Goal: Information Seeking & Learning: Learn about a topic

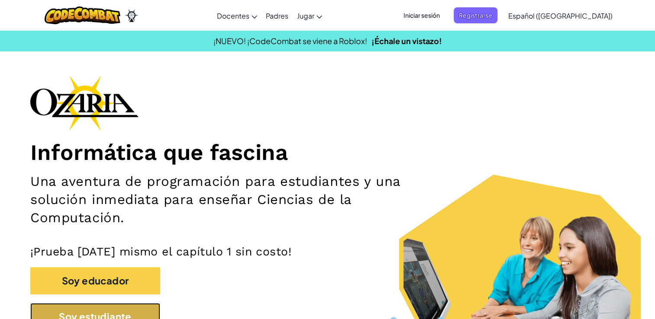
click at [74, 311] on button "Soy estudiante" at bounding box center [95, 316] width 130 height 27
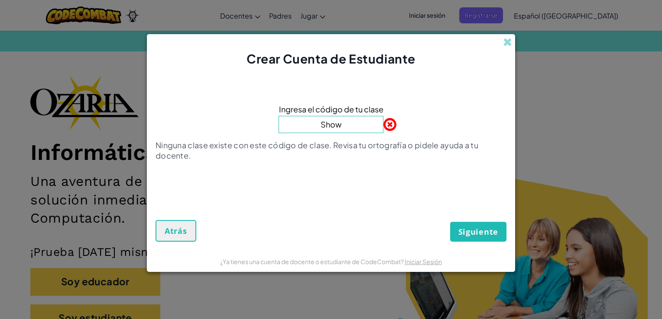
click at [450, 222] on button "Siguiente" at bounding box center [478, 232] width 56 height 20
click at [356, 129] on input "Show" at bounding box center [330, 124] width 105 height 17
type input "S"
click at [356, 129] on input "S" at bounding box center [330, 124] width 105 height 17
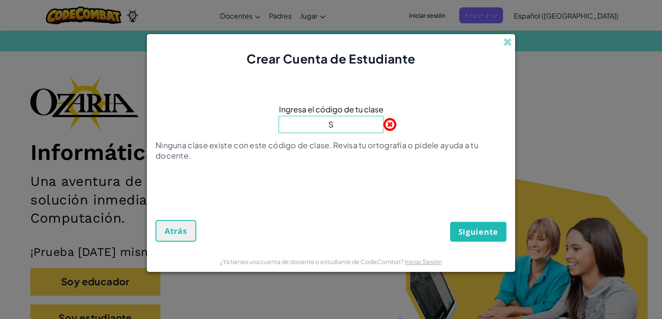
click at [356, 129] on input "S" at bounding box center [330, 124] width 105 height 17
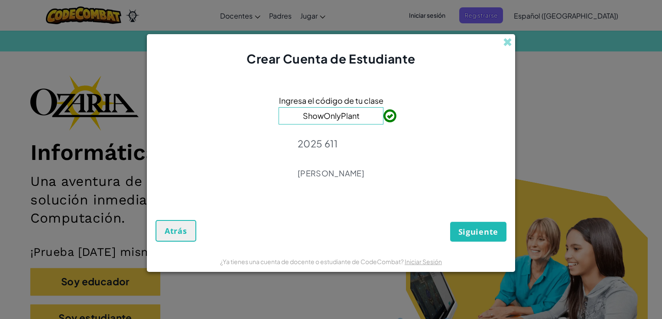
type input "ShowOnlyPlant"
click at [460, 236] on span "Siguiente" at bounding box center [478, 232] width 40 height 10
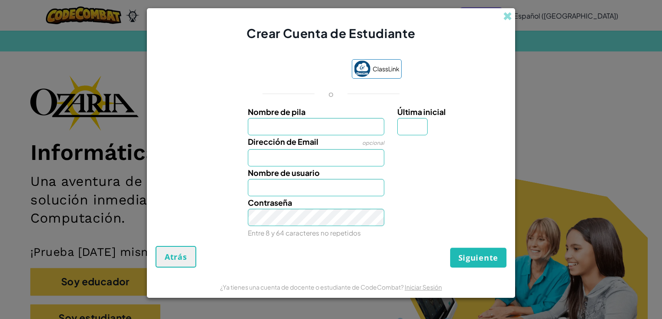
type input "I"
type input "Isabella"
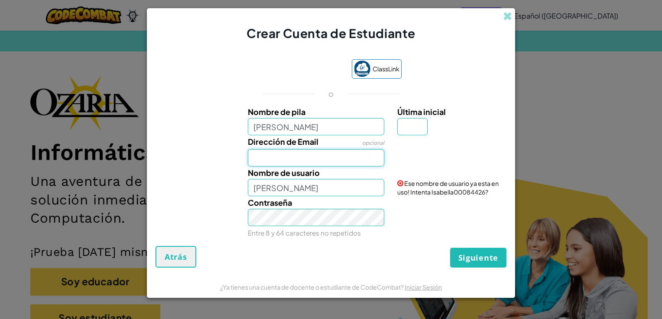
click at [313, 159] on input "Dirección de Email" at bounding box center [316, 157] width 137 height 17
type input "AL07163788@tecmilenio.mx"
click at [352, 192] on input "Isabella" at bounding box center [316, 187] width 137 height 17
type input "IsabellaLeclercGonzalez"
click at [450, 248] on button "Siguiente" at bounding box center [478, 258] width 56 height 20
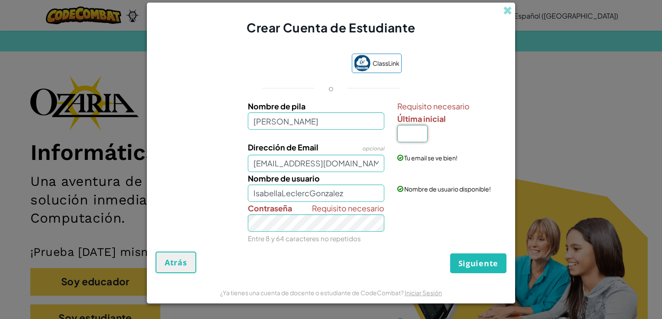
click at [414, 138] on input "Última inicial" at bounding box center [412, 133] width 30 height 17
type input "G"
click at [300, 200] on input "IsabellaG" at bounding box center [316, 193] width 137 height 17
type input "I"
click at [348, 193] on input "Nombre de usuario" at bounding box center [316, 193] width 137 height 17
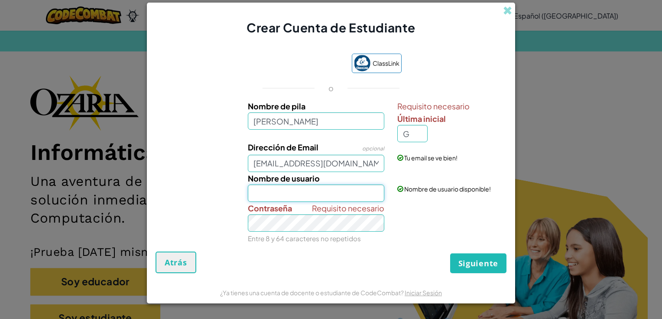
type input "IsabellaLeclercGonzalez"
click at [465, 266] on span "Siguiente" at bounding box center [478, 263] width 40 height 10
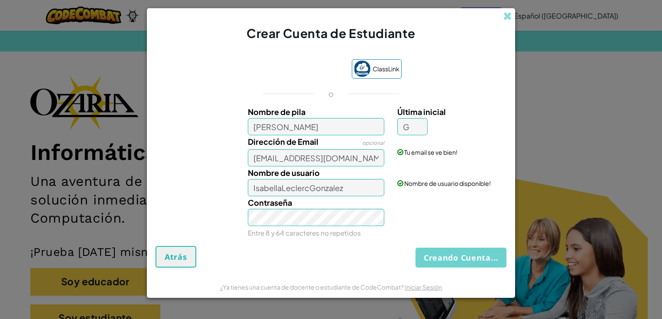
click at [466, 260] on div "Creando Cuenta... Atrás" at bounding box center [330, 257] width 351 height 22
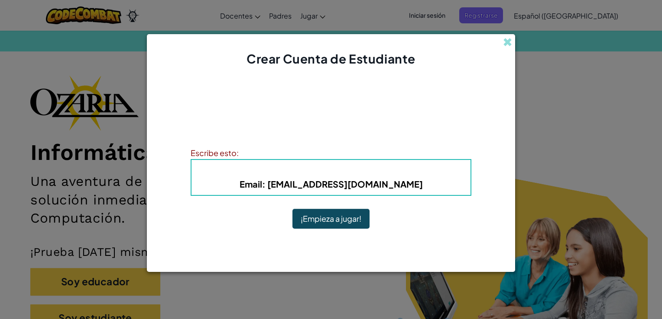
click at [338, 223] on button "¡Empieza a jugar!" at bounding box center [330, 219] width 77 height 20
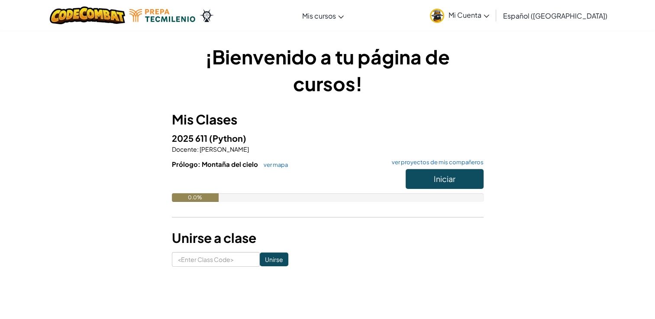
click at [547, 15] on span "Español ([GEOGRAPHIC_DATA])" at bounding box center [555, 15] width 104 height 9
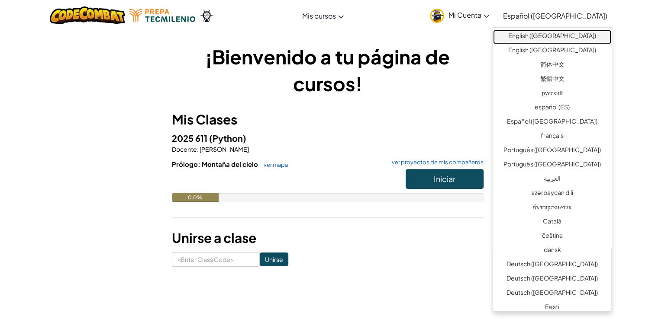
drag, startPoint x: 555, startPoint y: 39, endPoint x: 551, endPoint y: 36, distance: 5.6
click at [549, 36] on link "English ([GEOGRAPHIC_DATA])" at bounding box center [552, 37] width 118 height 14
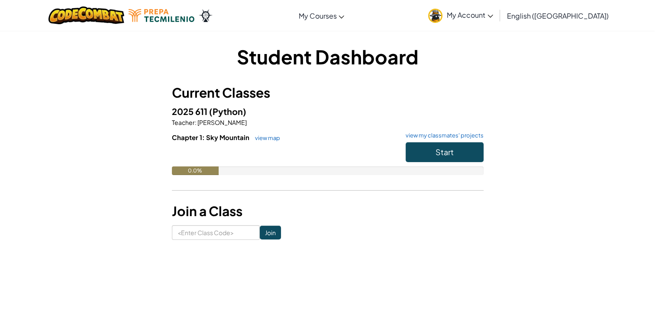
click at [549, 36] on div "Student Dashboard Current Classes 2025 611 (Python) Teacher : [PERSON_NAME] Cha…" at bounding box center [327, 141] width 507 height 223
click at [458, 146] on button "Start" at bounding box center [445, 152] width 78 height 20
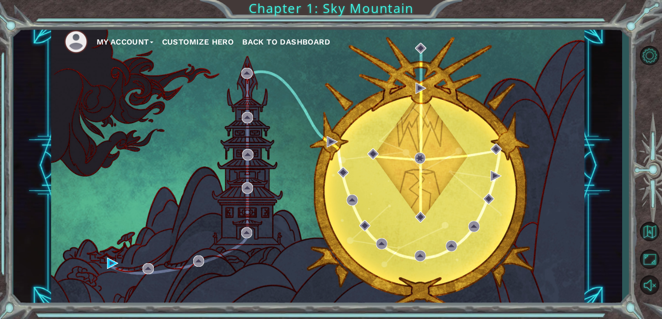
click at [225, 39] on button "Customize Hero" at bounding box center [198, 41] width 72 height 13
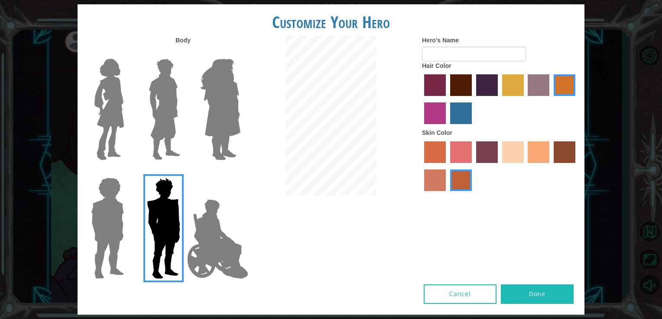
click at [118, 101] on img at bounding box center [109, 109] width 36 height 108
click at [127, 53] on input "Hero Connie" at bounding box center [127, 53] width 0 height 0
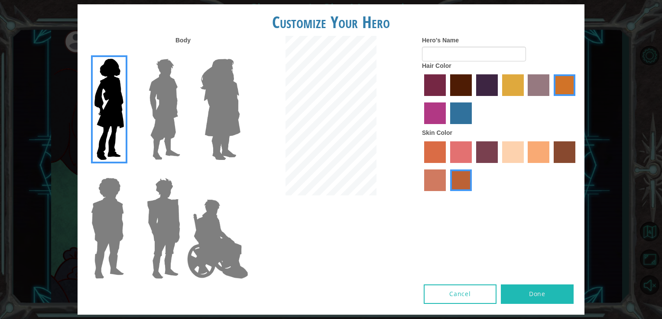
click at [113, 72] on img at bounding box center [109, 109] width 36 height 108
click at [127, 53] on input "Hero Connie" at bounding box center [127, 53] width 0 height 0
click at [224, 242] on img at bounding box center [218, 239] width 68 height 87
click at [240, 172] on input "Hero Jamie" at bounding box center [240, 172] width 0 height 0
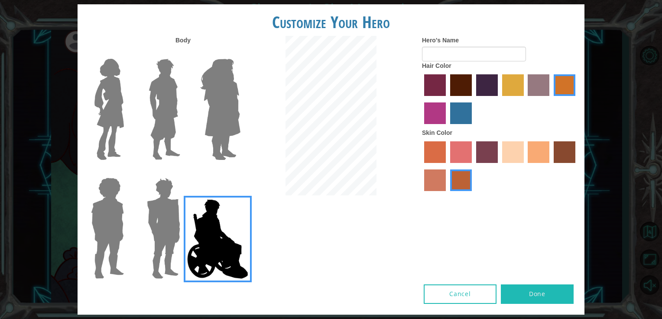
click at [205, 128] on img at bounding box center [220, 109] width 47 height 108
click at [240, 53] on input "Hero Amethyst" at bounding box center [240, 53] width 0 height 0
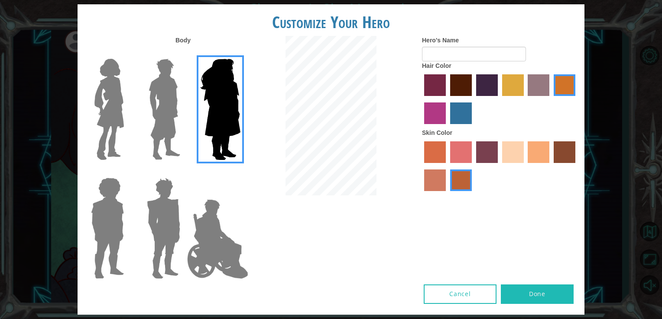
click at [103, 253] on img at bounding box center [107, 228] width 40 height 108
click at [127, 172] on input "Hero Steven" at bounding box center [127, 172] width 0 height 0
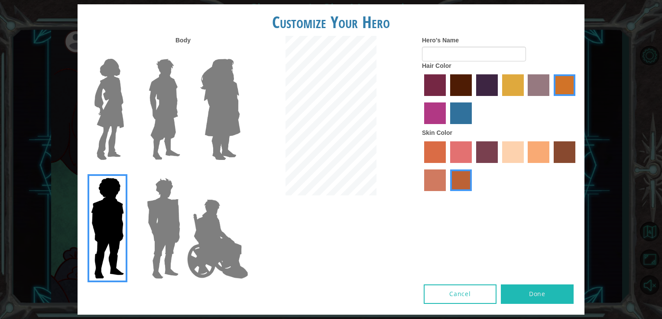
click at [114, 134] on img at bounding box center [109, 109] width 36 height 108
click at [127, 53] on input "Hero Connie" at bounding box center [127, 53] width 0 height 0
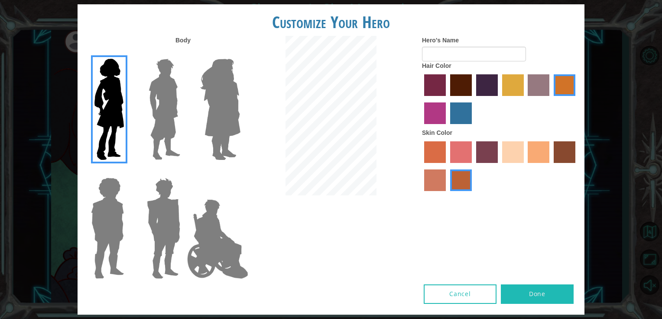
click at [449, 295] on button "Cancel" at bounding box center [459, 294] width 73 height 19
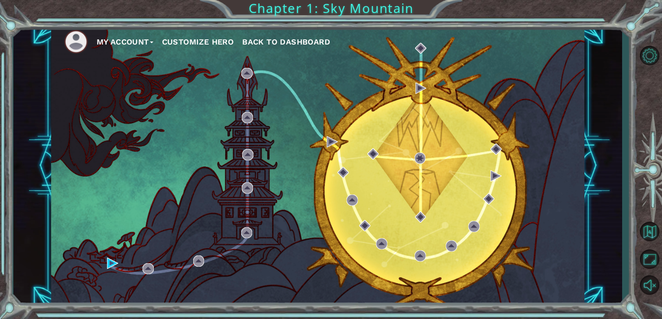
click at [169, 39] on button "Customize Hero" at bounding box center [198, 41] width 72 height 13
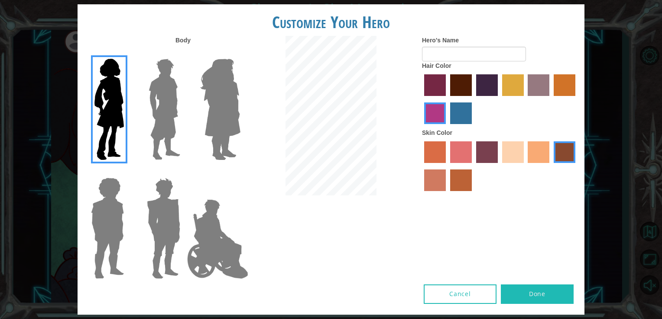
click at [558, 90] on label "gold drop hair color" at bounding box center [564, 85] width 22 height 22
click at [550, 99] on input "gold drop hair color" at bounding box center [550, 99] width 0 height 0
click at [513, 151] on label "sandy beach skin color" at bounding box center [513, 153] width 22 height 22
click at [499, 166] on input "sandy beach skin color" at bounding box center [499, 166] width 0 height 0
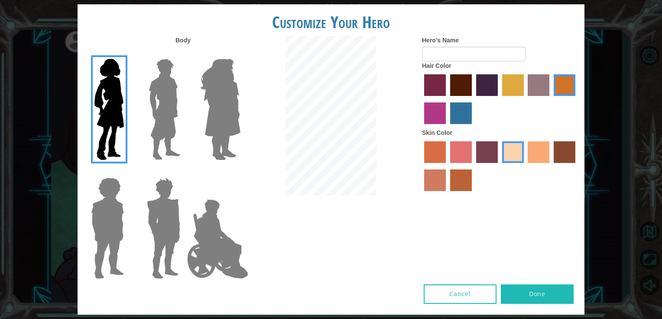
click at [536, 153] on label "tacao skin color" at bounding box center [538, 153] width 22 height 22
click at [525, 166] on input "tacao skin color" at bounding box center [525, 166] width 0 height 0
click at [505, 156] on label "sandy beach skin color" at bounding box center [513, 153] width 22 height 22
click at [499, 166] on input "sandy beach skin color" at bounding box center [499, 166] width 0 height 0
drag, startPoint x: 471, startPoint y: 80, endPoint x: 464, endPoint y: 83, distance: 7.8
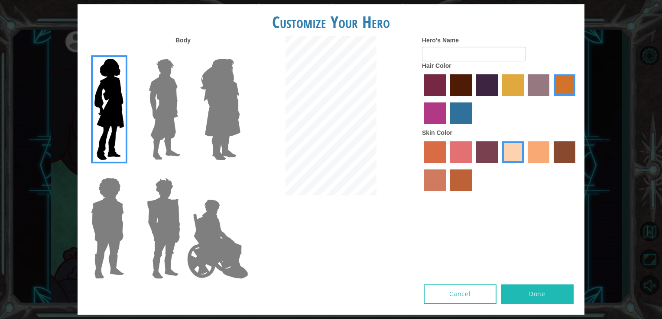
click at [464, 83] on div at bounding box center [500, 100] width 156 height 56
click at [464, 83] on label "maroon hair color" at bounding box center [461, 85] width 22 height 22
click at [447, 99] on input "maroon hair color" at bounding box center [447, 99] width 0 height 0
click at [554, 90] on label "gold drop hair color" at bounding box center [564, 85] width 22 height 22
click at [550, 99] on input "gold drop hair color" at bounding box center [550, 99] width 0 height 0
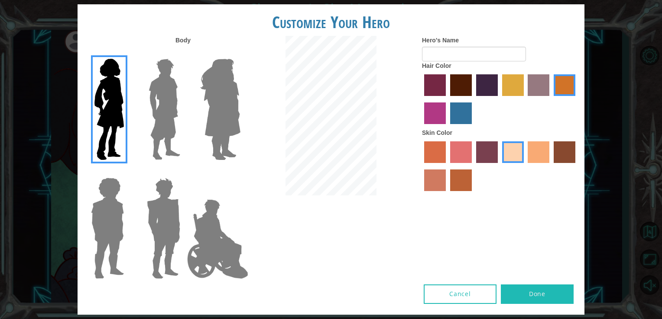
click at [445, 294] on button "Cancel" at bounding box center [459, 294] width 73 height 19
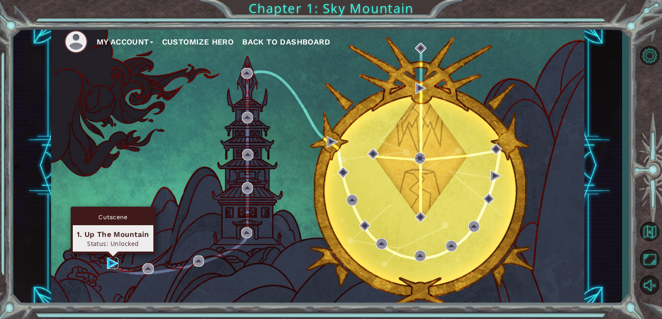
click at [110, 264] on img at bounding box center [112, 263] width 11 height 11
